Goal: Information Seeking & Learning: Check status

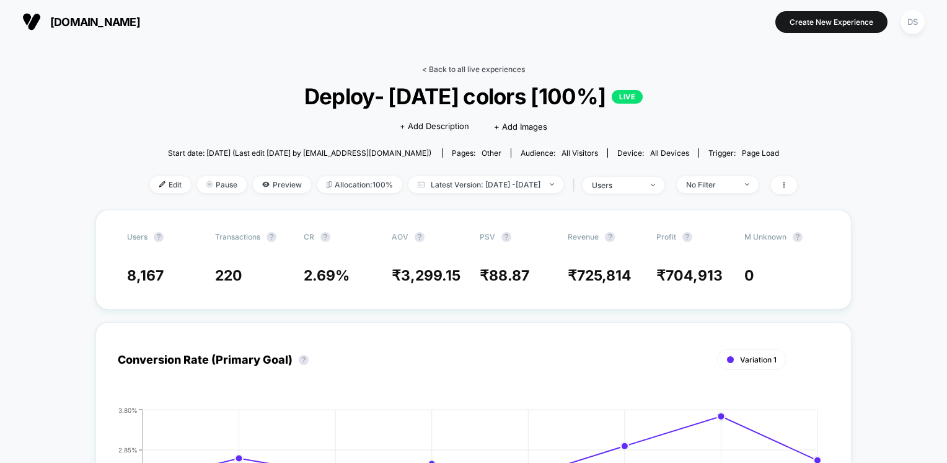
click at [466, 65] on link "< Back to all live experiences" at bounding box center [473, 68] width 103 height 9
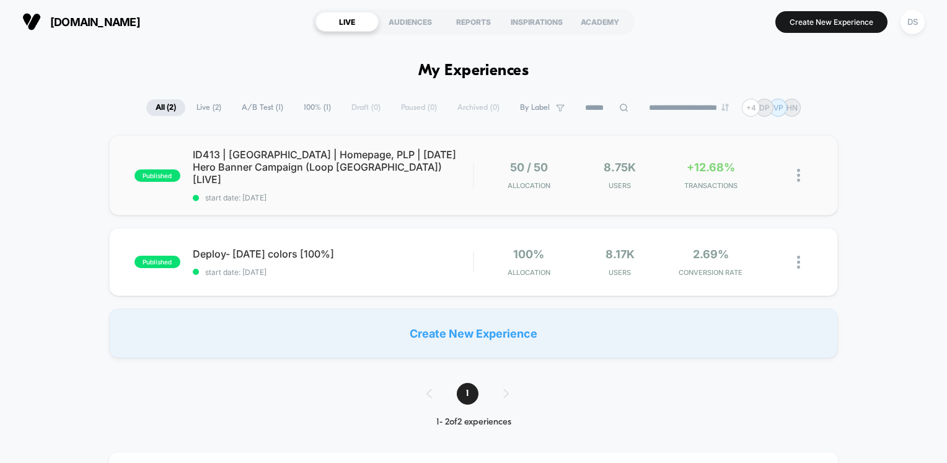
click at [629, 189] on div "published ID413 | [GEOGRAPHIC_DATA] | Homepage, PLP | [DATE] Hero Banner Campai…" at bounding box center [474, 175] width 730 height 80
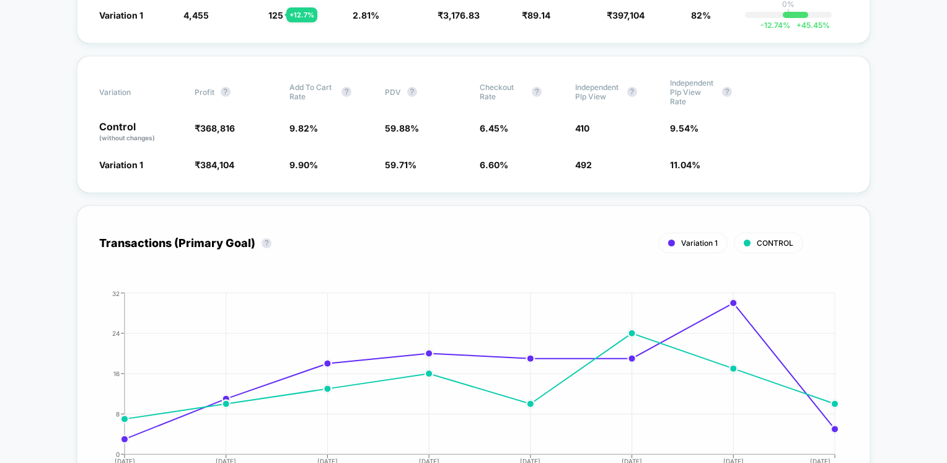
scroll to position [434, 0]
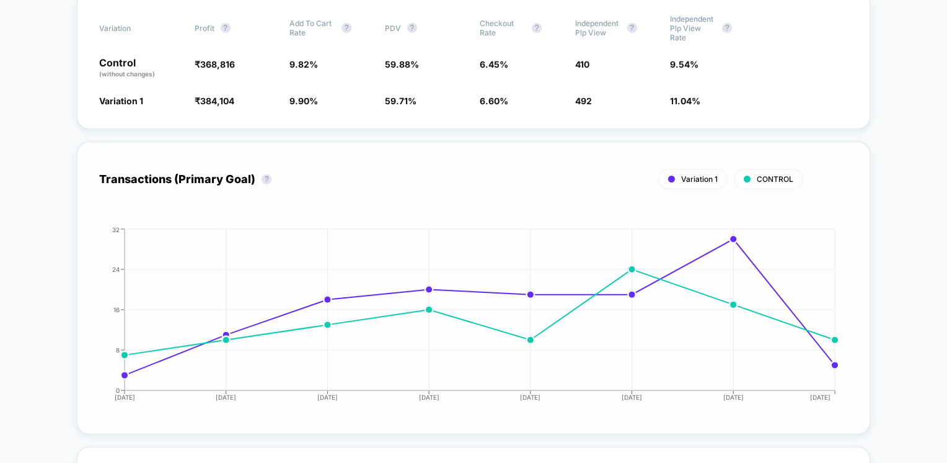
click at [836, 340] on circle at bounding box center [835, 339] width 6 height 6
click at [830, 362] on icon "[DATE] [DATE] [DATE] [DATE] [DATE] [DATE] [DATE] [DATE] 0 8 16 24 32" at bounding box center [461, 319] width 754 height 186
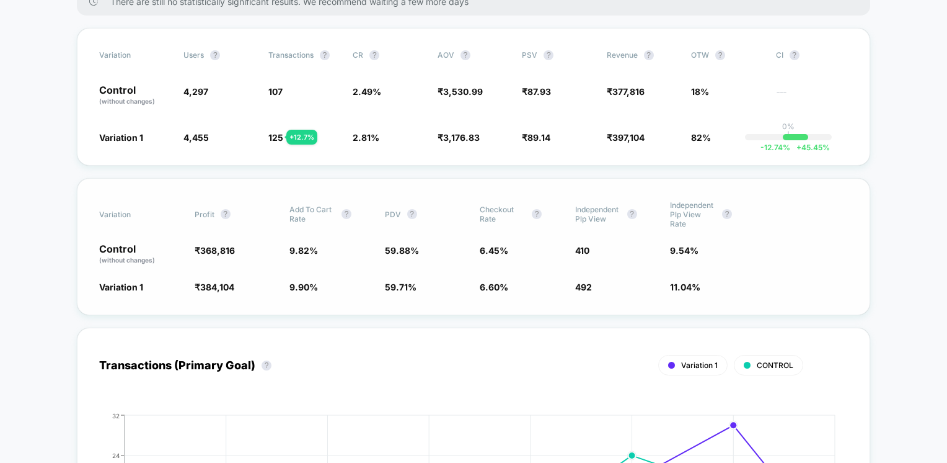
scroll to position [186, 0]
